Goal: Task Accomplishment & Management: Contribute content

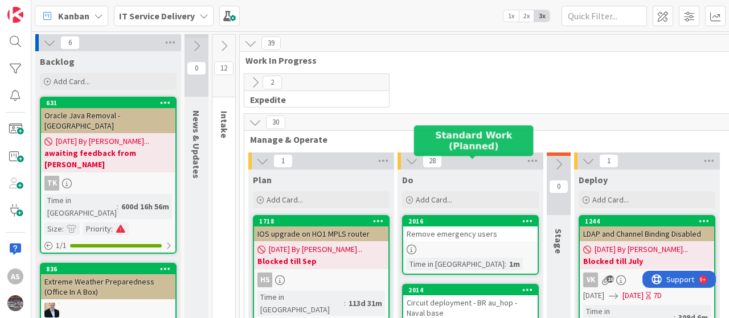
scroll to position [57, 0]
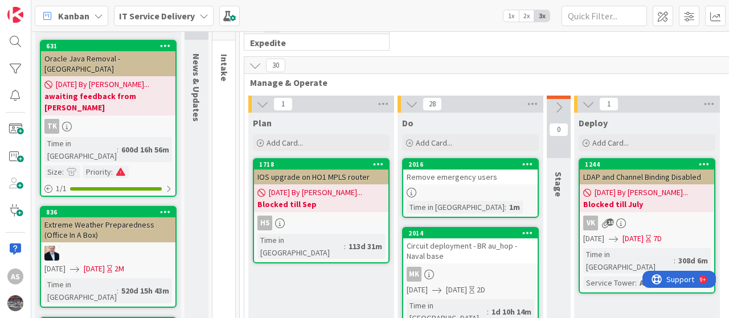
click at [478, 171] on div "Remove emergency users" at bounding box center [470, 177] width 134 height 15
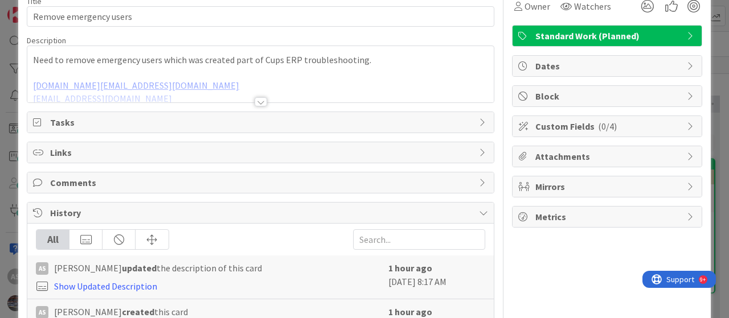
click at [232, 76] on div at bounding box center [260, 87] width 466 height 29
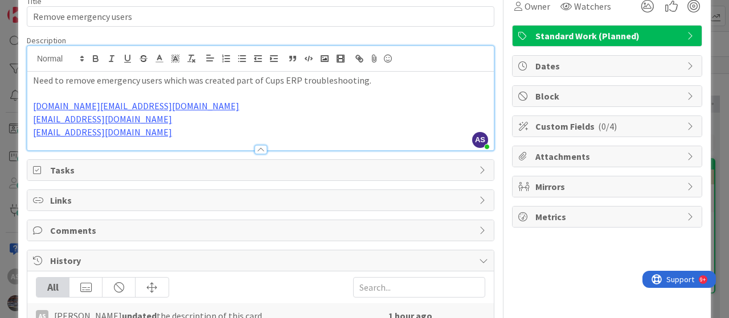
drag, startPoint x: 139, startPoint y: 98, endPoint x: 14, endPoint y: 78, distance: 126.3
click at [13, 76] on div "ID 2016 IT Service Delivery Do Title 22 / 128 Remove emergency users Descriptio…" at bounding box center [364, 159] width 729 height 318
click at [265, 108] on p "[DOMAIN_NAME][EMAIL_ADDRESS][DOMAIN_NAME]" at bounding box center [260, 106] width 455 height 13
click at [332, 138] on div at bounding box center [260, 144] width 466 height 12
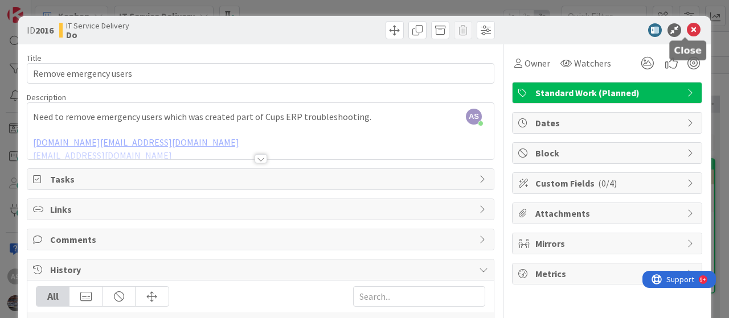
drag, startPoint x: 688, startPoint y: 30, endPoint x: 672, endPoint y: 35, distance: 16.6
click at [687, 30] on icon at bounding box center [693, 30] width 14 height 14
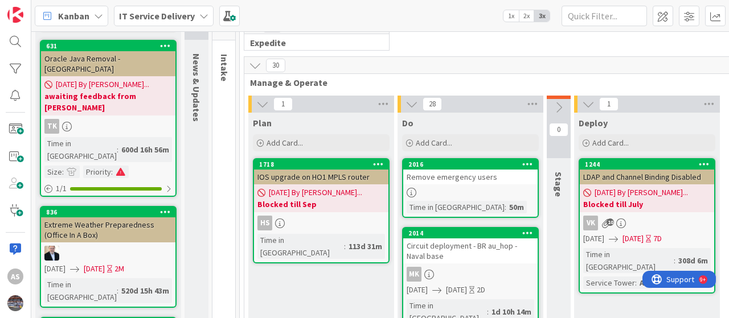
click at [200, 20] on div "IT Service Delivery" at bounding box center [164, 16] width 100 height 20
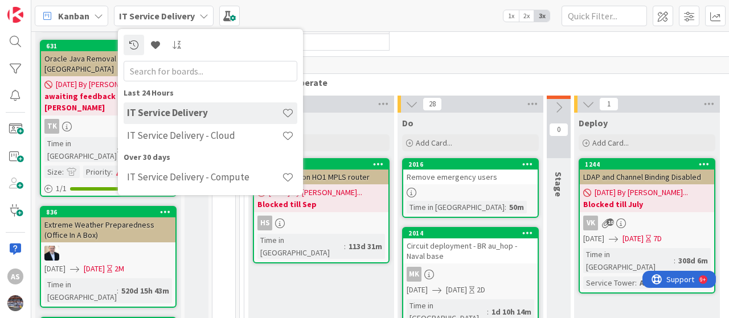
click at [458, 185] on link "2016 Remove emergency users Time in [GEOGRAPHIC_DATA] : 50m" at bounding box center [470, 188] width 137 height 60
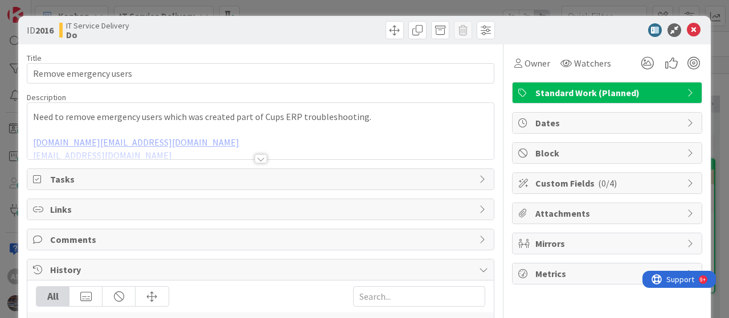
click at [244, 143] on div at bounding box center [260, 144] width 466 height 29
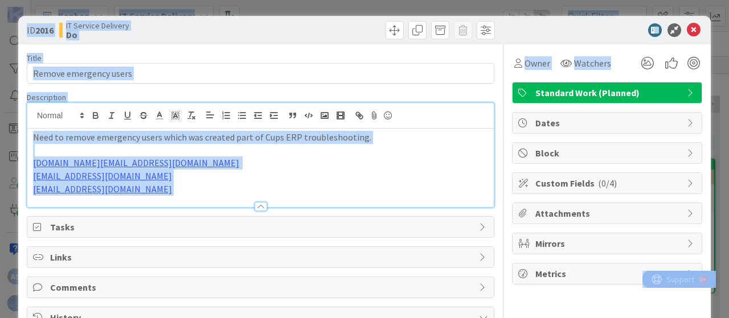
copy body "AS Kanban IT Service Delivery 1x 2x 3x 6 Backlog Add Card... 631 Oracle Java Re…"
click at [244, 180] on p "[EMAIL_ADDRESS][DOMAIN_NAME]" at bounding box center [260, 176] width 455 height 13
copy div "Need to remove emergency users which was created part of Cups ERP troubleshooti…"
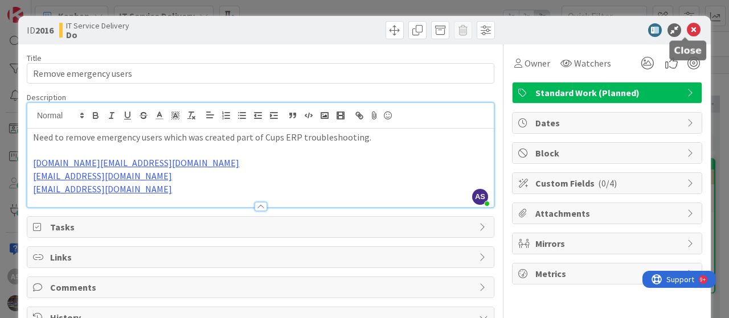
click at [686, 31] on icon at bounding box center [693, 30] width 14 height 14
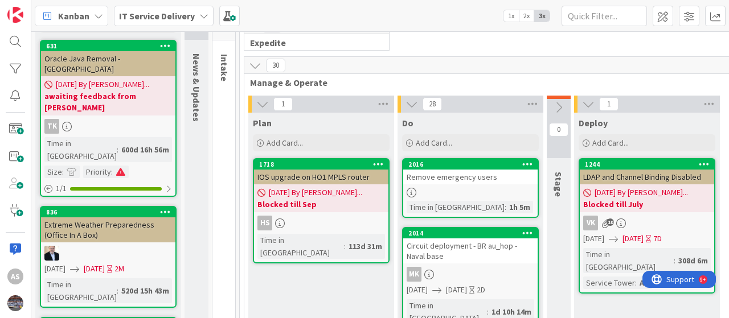
click at [196, 17] on div "IT Service Delivery" at bounding box center [164, 16] width 100 height 20
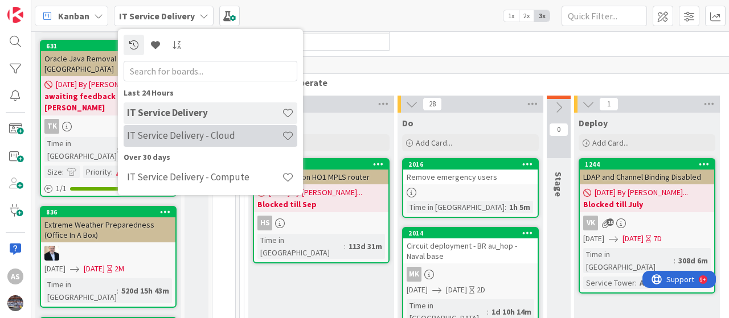
click at [179, 141] on h4 "IT Service Delivery - Cloud" at bounding box center [204, 135] width 155 height 11
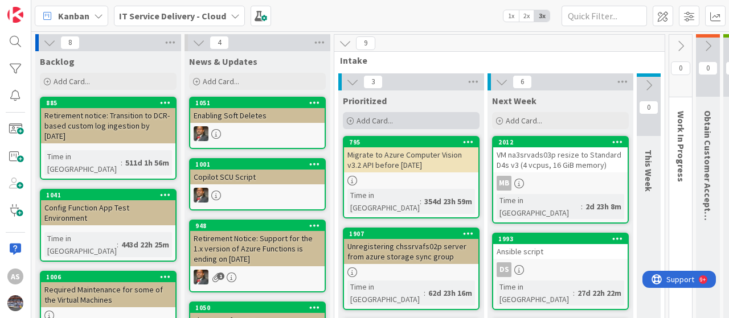
click at [363, 120] on span "Add Card..." at bounding box center [374, 121] width 36 height 10
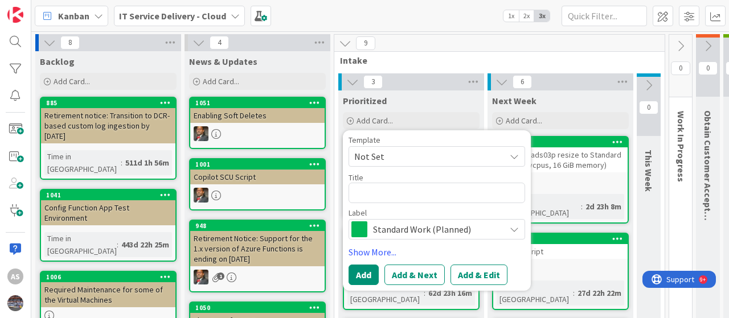
type textarea "x"
type textarea "R"
type textarea "x"
type textarea "Re"
type textarea "x"
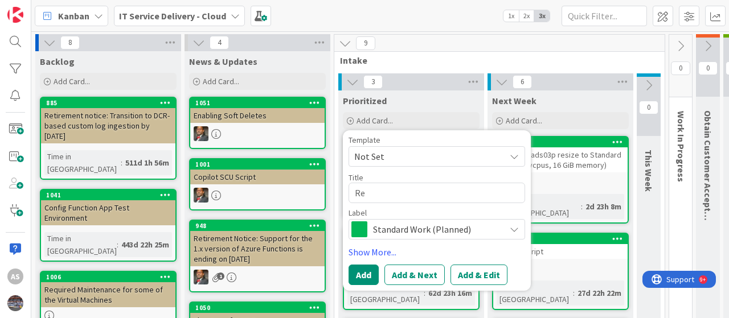
type textarea "Rem"
type textarea "x"
type textarea "Remo"
type textarea "x"
type textarea "Remov"
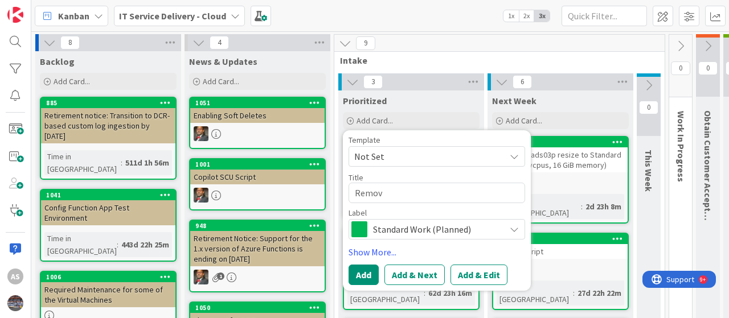
type textarea "x"
type textarea "Remove"
type textarea "x"
type textarea "Remove"
type textarea "x"
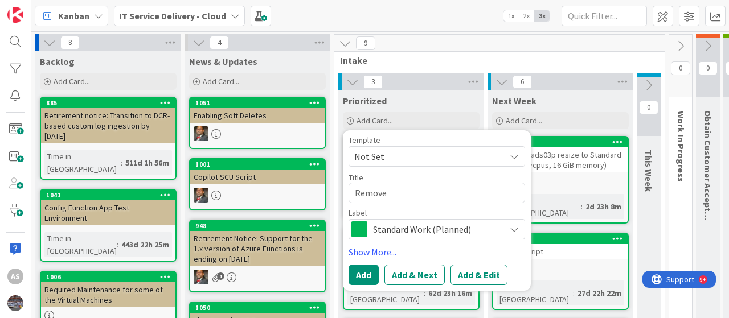
type textarea "Remove E"
type textarea "x"
type textarea "Remove Em"
type textarea "x"
type textarea "Remove Eme"
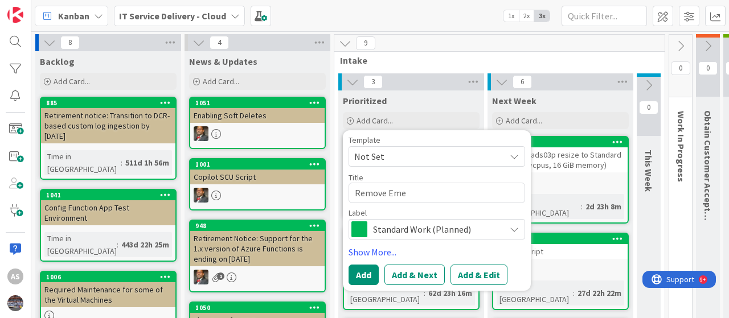
type textarea "x"
type textarea "Remove Emer"
type textarea "x"
type textarea "Remove Emerg"
type textarea "x"
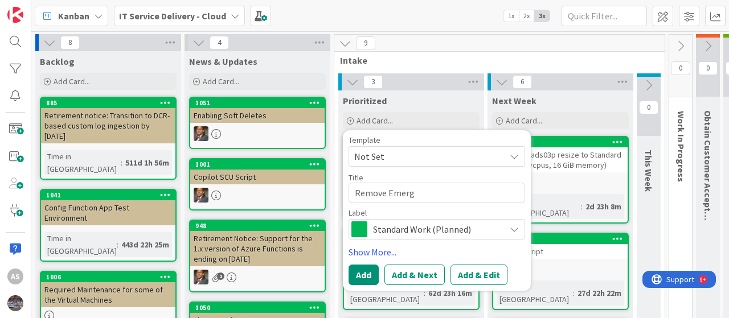
type textarea "Remove Emerge"
type textarea "x"
type textarea "Remove Emergen"
type textarea "x"
type textarea "Remove Emergenc"
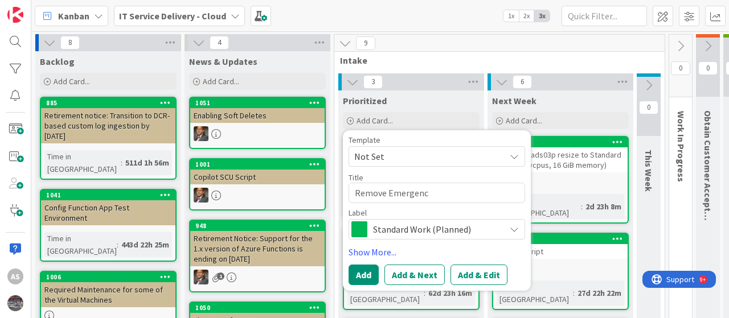
type textarea "x"
type textarea "Remove Emergency"
type textarea "x"
type textarea "Remove Emergency"
type textarea "x"
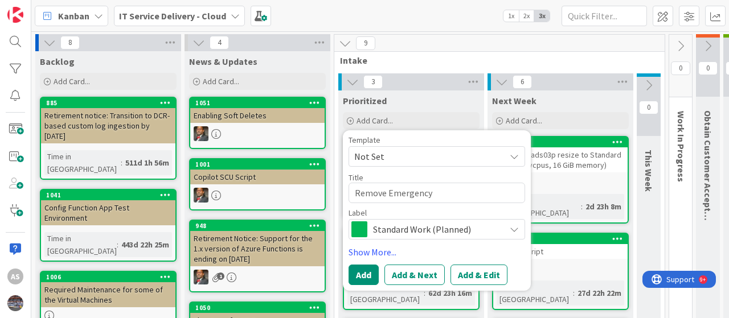
type textarea "Remove Emergency u"
type textarea "x"
type textarea "Remove Emergency us"
type textarea "x"
type textarea "Remove Emergency use"
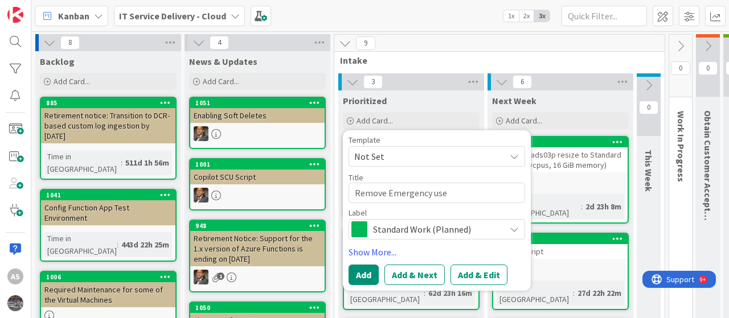
type textarea "x"
type textarea "Remove Emergency user"
type textarea "x"
type textarea "Remove Emergency users"
click at [369, 271] on button "Add" at bounding box center [363, 275] width 30 height 20
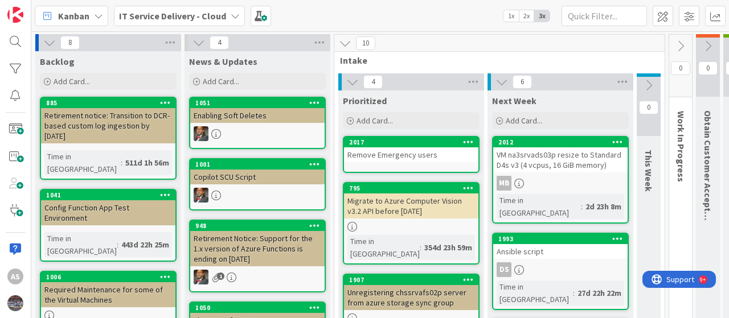
click at [372, 161] on div "Remove Emergency users" at bounding box center [411, 154] width 134 height 15
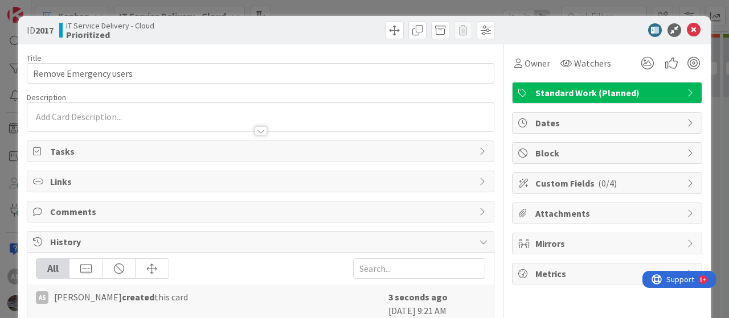
click at [111, 116] on p at bounding box center [260, 116] width 455 height 13
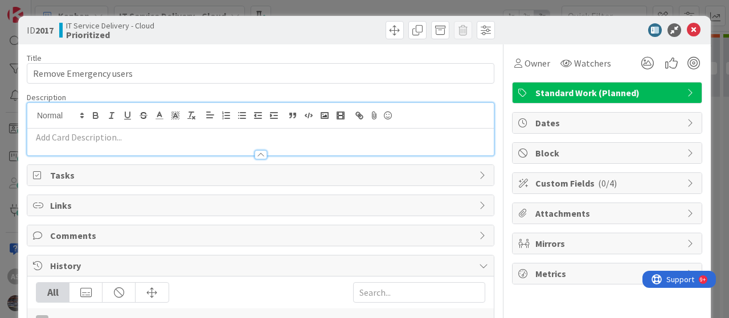
click at [91, 138] on p at bounding box center [260, 137] width 455 height 13
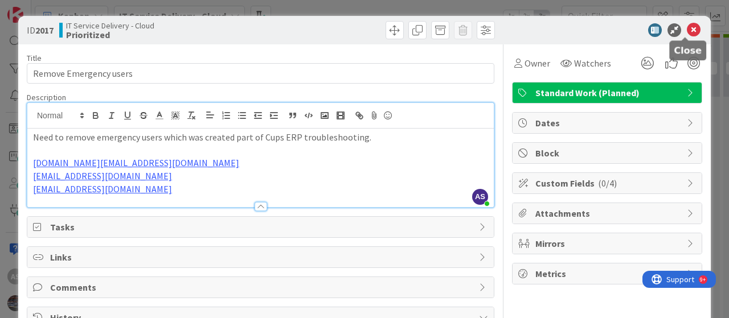
drag, startPoint x: 688, startPoint y: 27, endPoint x: 688, endPoint y: 35, distance: 7.4
click at [688, 28] on icon at bounding box center [693, 30] width 14 height 14
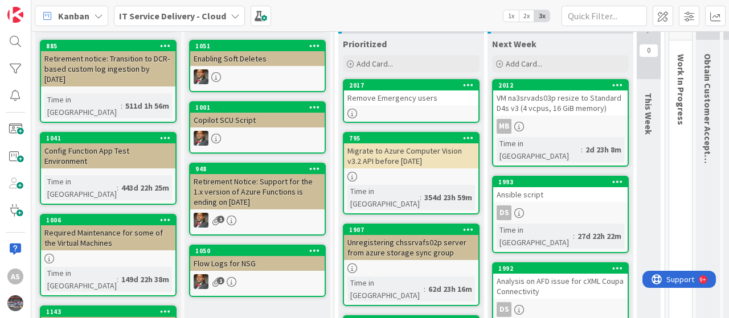
click at [388, 159] on div "Migrate to Azure Computer Vision v3.2 API before [DATE]" at bounding box center [411, 155] width 134 height 25
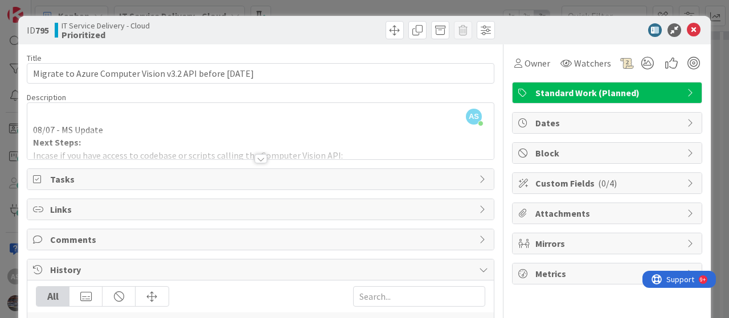
click at [148, 120] on div "AS [PERSON_NAME] just joined 08/07 - MS Update Next Steps: Incase if you have a…" at bounding box center [260, 131] width 466 height 56
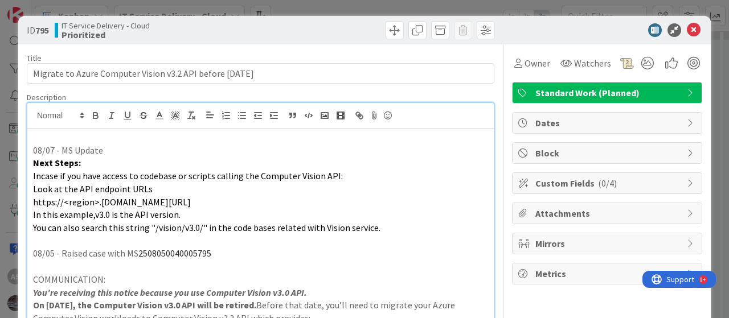
scroll to position [57, 0]
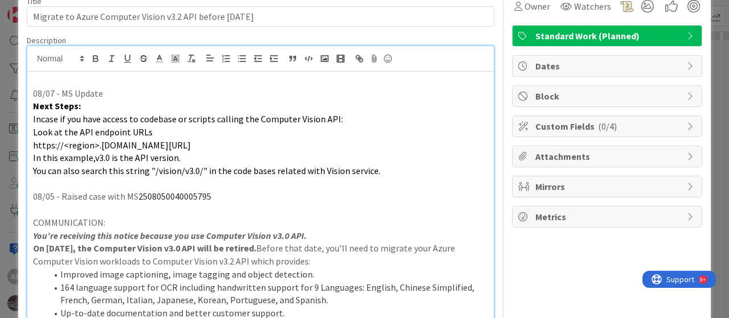
click at [175, 195] on span "2508050040005795" at bounding box center [174, 196] width 73 height 11
copy span "2508050040005795"
